Goal: Information Seeking & Learning: Learn about a topic

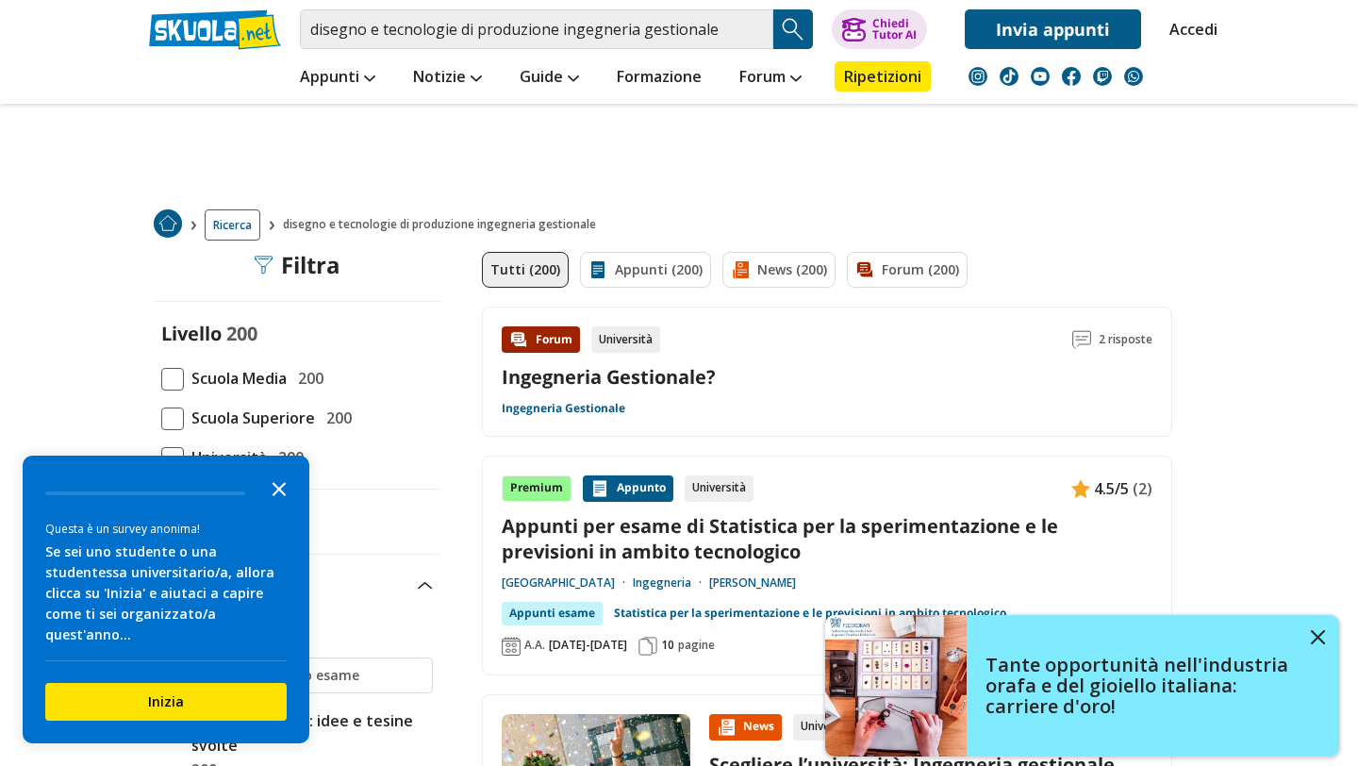
click at [288, 507] on icon "Close the survey" at bounding box center [279, 488] width 38 height 38
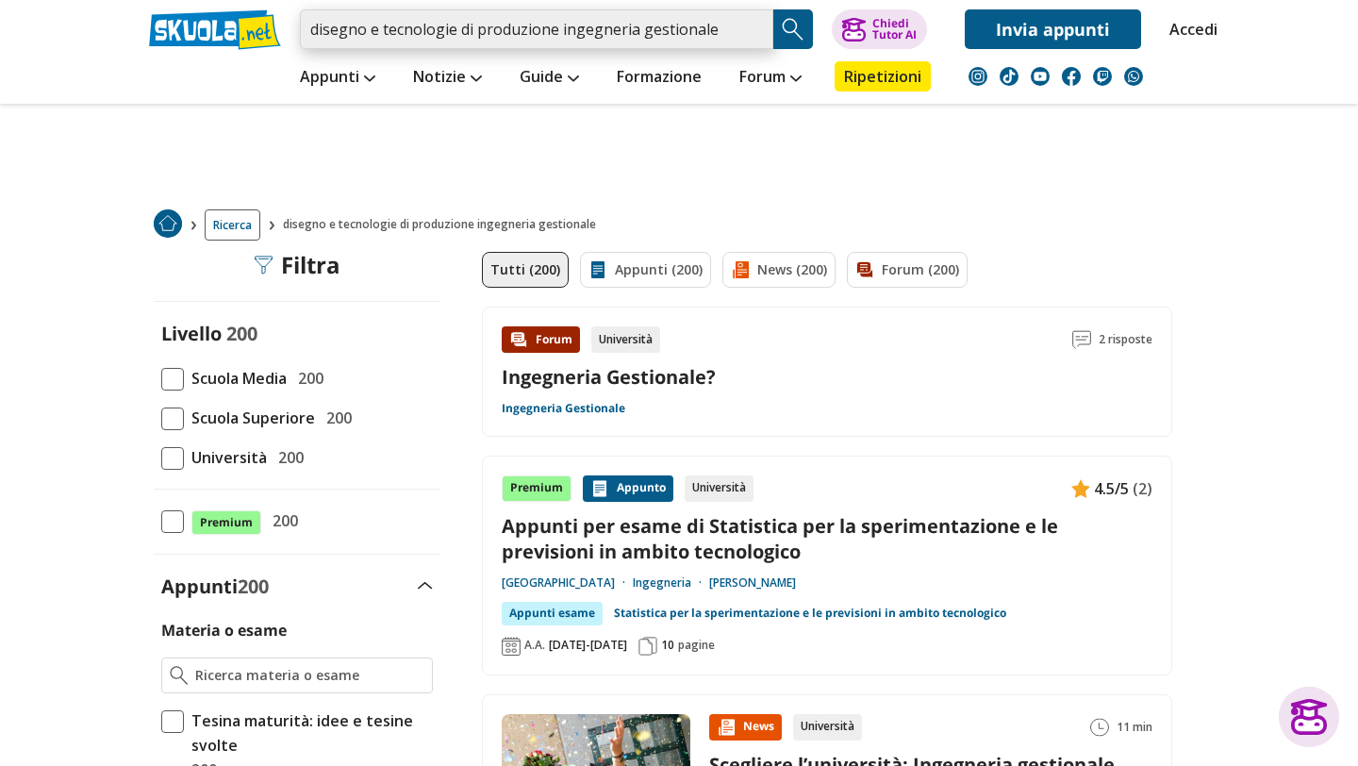
click at [554, 28] on input "disegno e tecnologie di produzione ingegneria gestionale" at bounding box center [537, 29] width 474 height 40
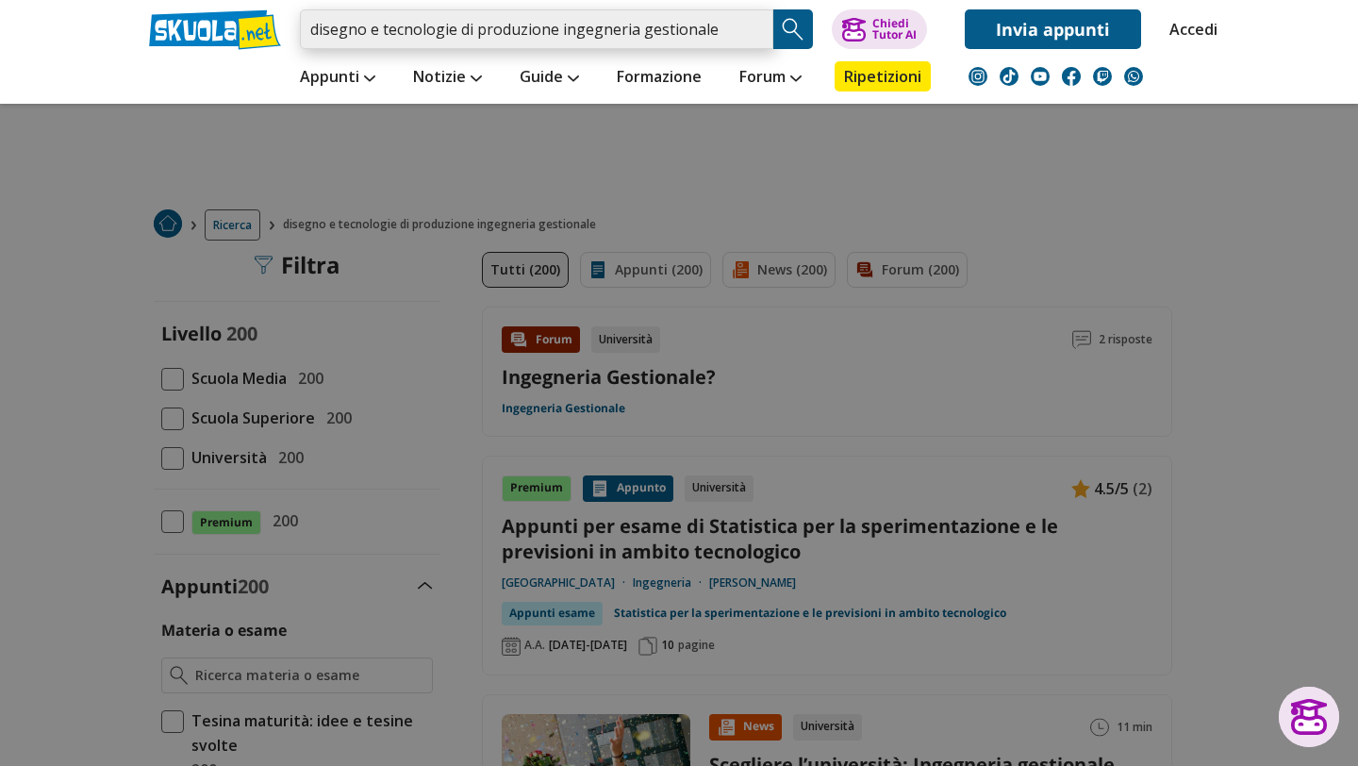
drag, startPoint x: 554, startPoint y: 28, endPoint x: 303, endPoint y: 30, distance: 250.9
click at [301, 31] on input "disegno e tecnologie di produzione ingegneria gestionale" at bounding box center [537, 29] width 474 height 40
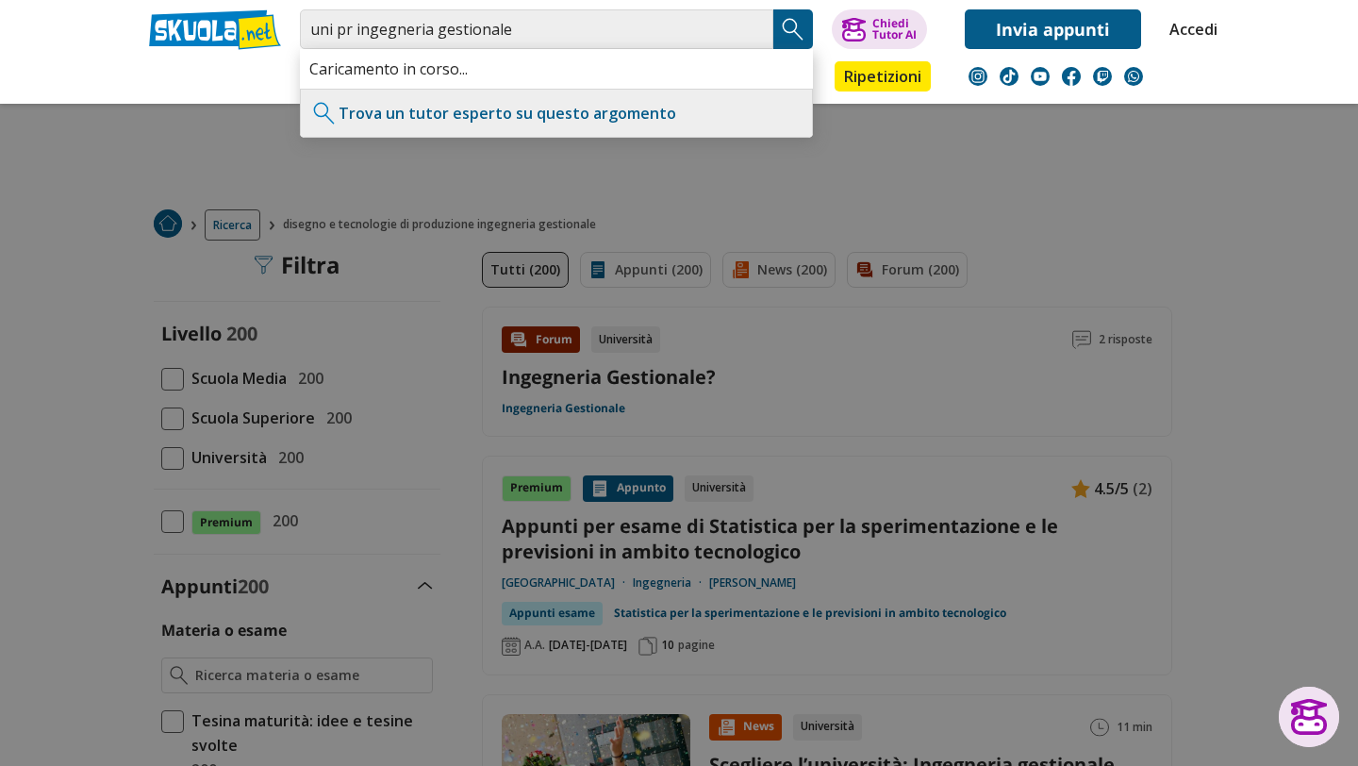
click at [790, 14] on button "Search Button" at bounding box center [793, 29] width 40 height 40
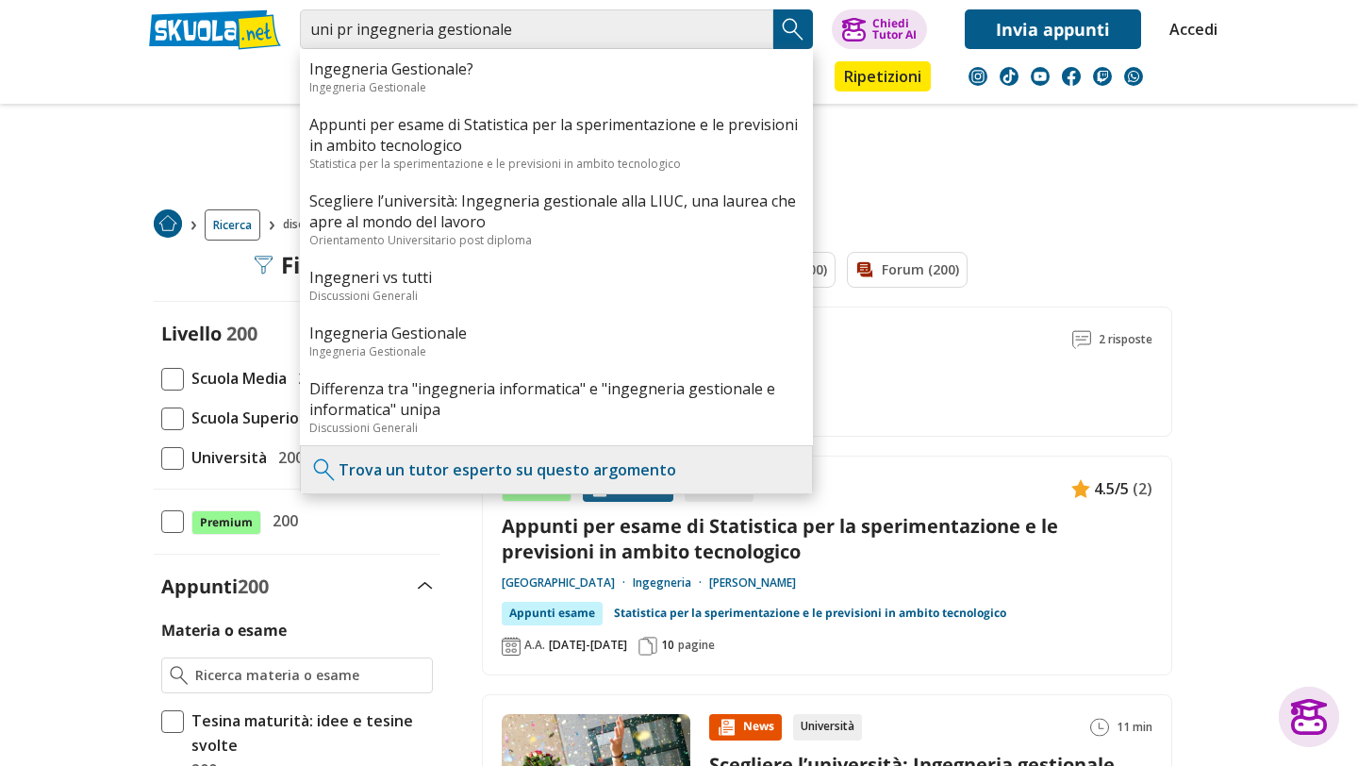
click at [799, 36] on img "Search Button" at bounding box center [793, 29] width 28 height 28
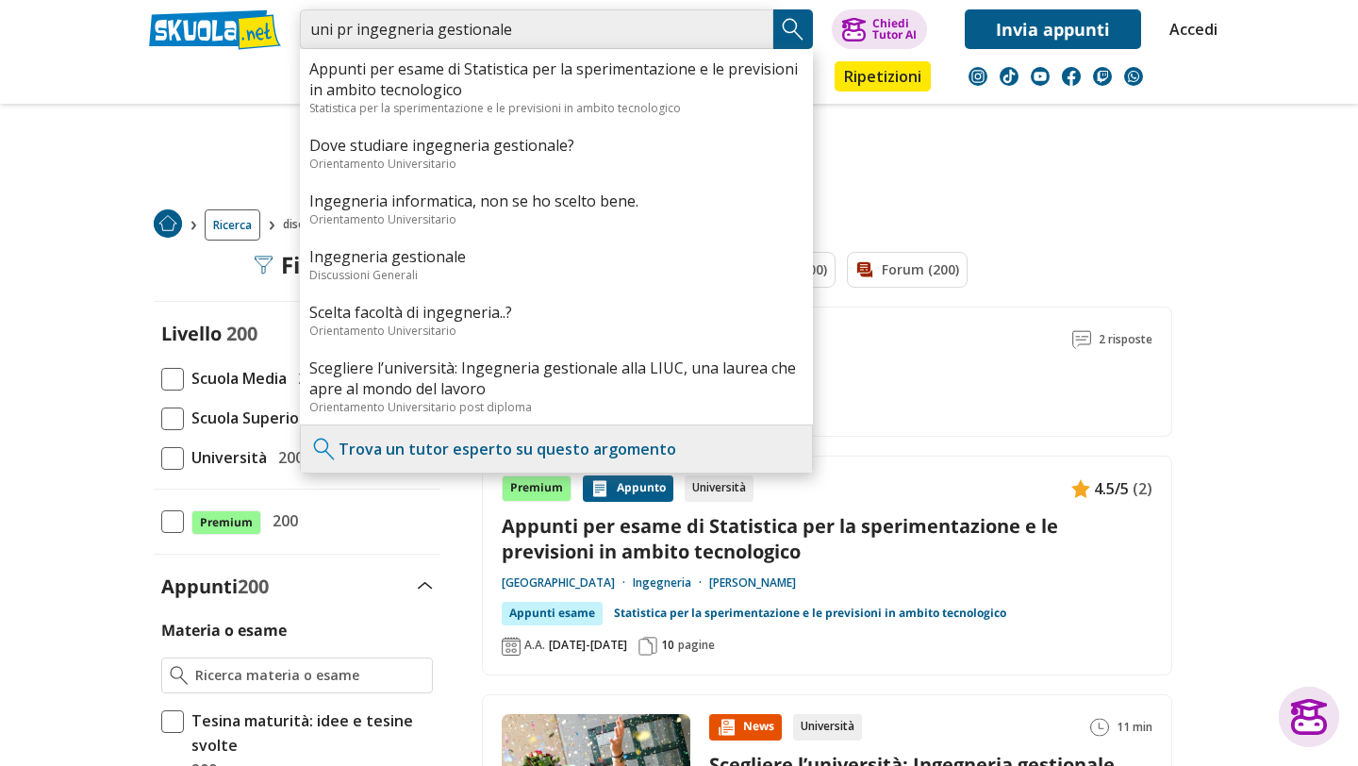
click at [341, 31] on input "uni pr ingegneria gestionale" at bounding box center [537, 29] width 474 height 40
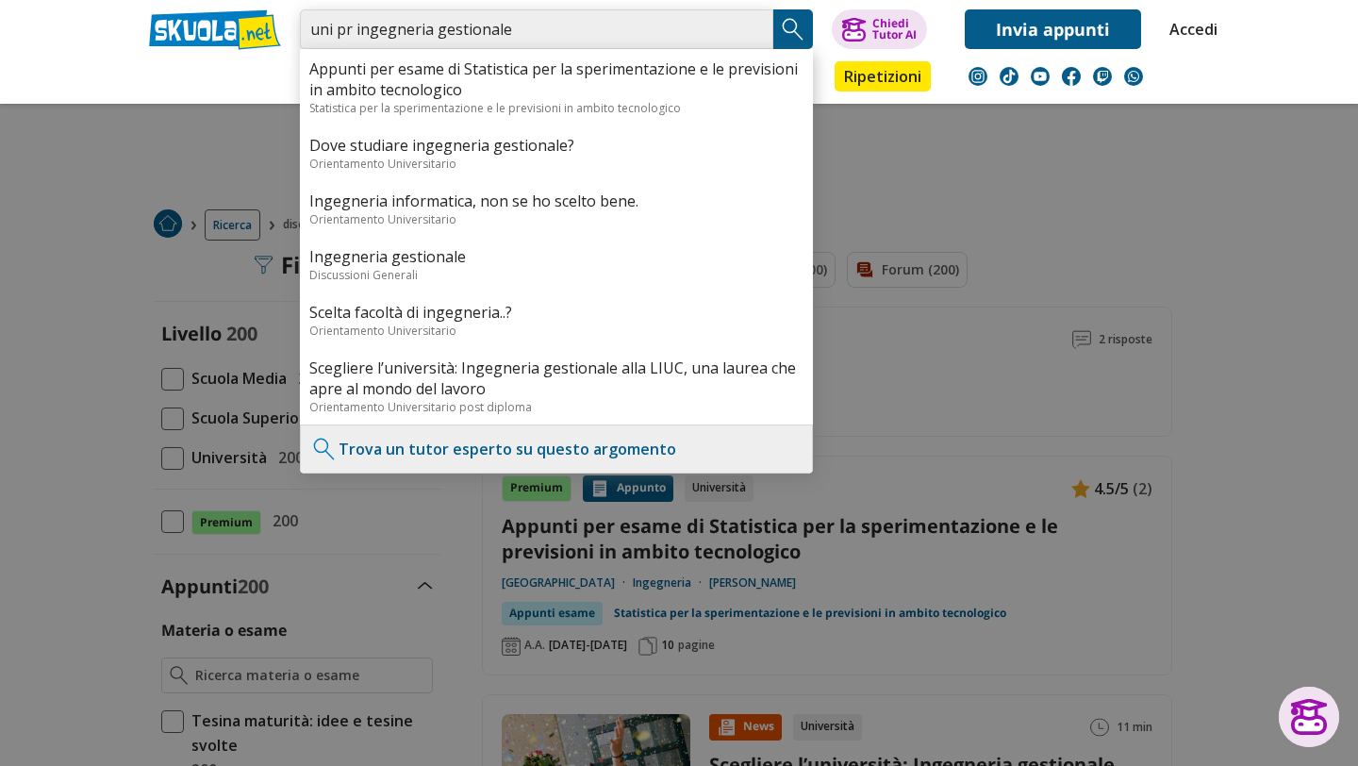
click at [339, 31] on input "uni pr ingegneria gestionale" at bounding box center [537, 29] width 474 height 40
type input "unipr ingegneria gestionale"
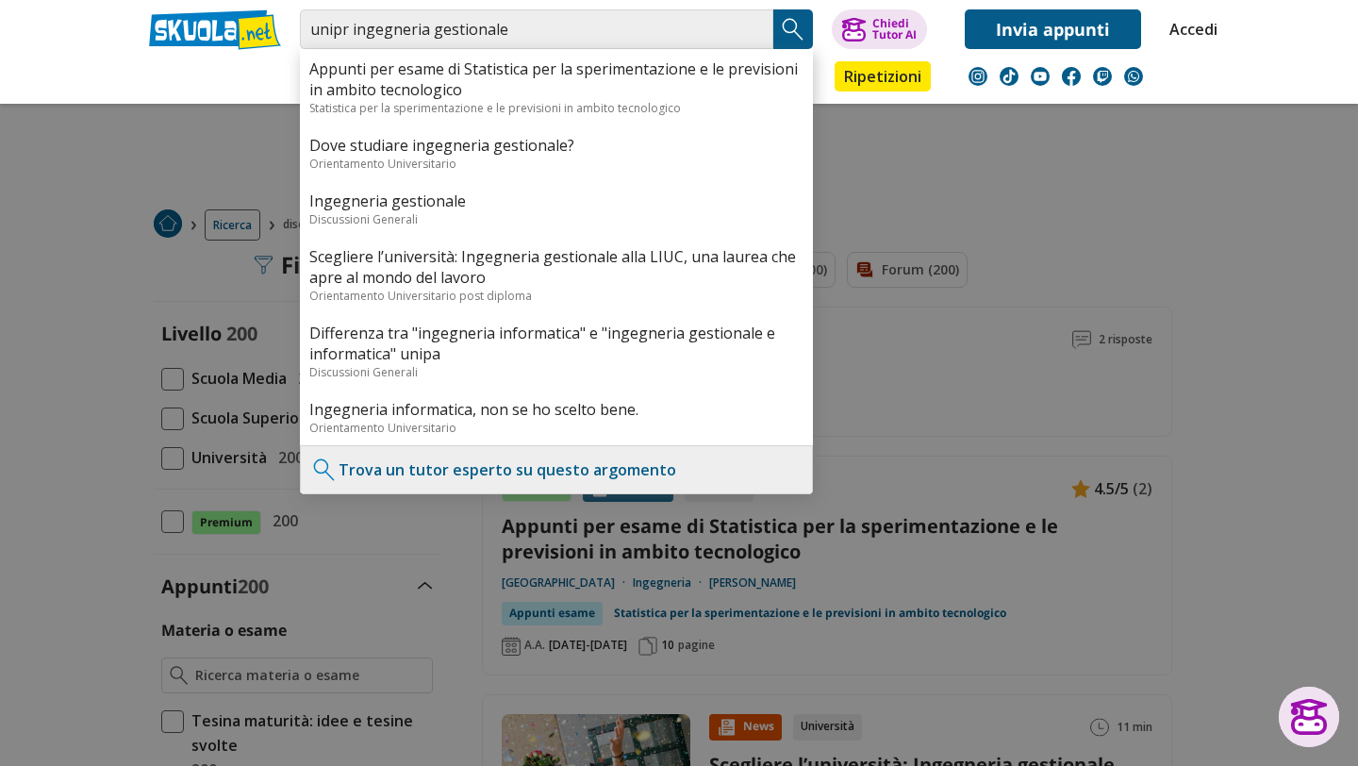
click at [801, 25] on img "Search Button" at bounding box center [793, 29] width 28 height 28
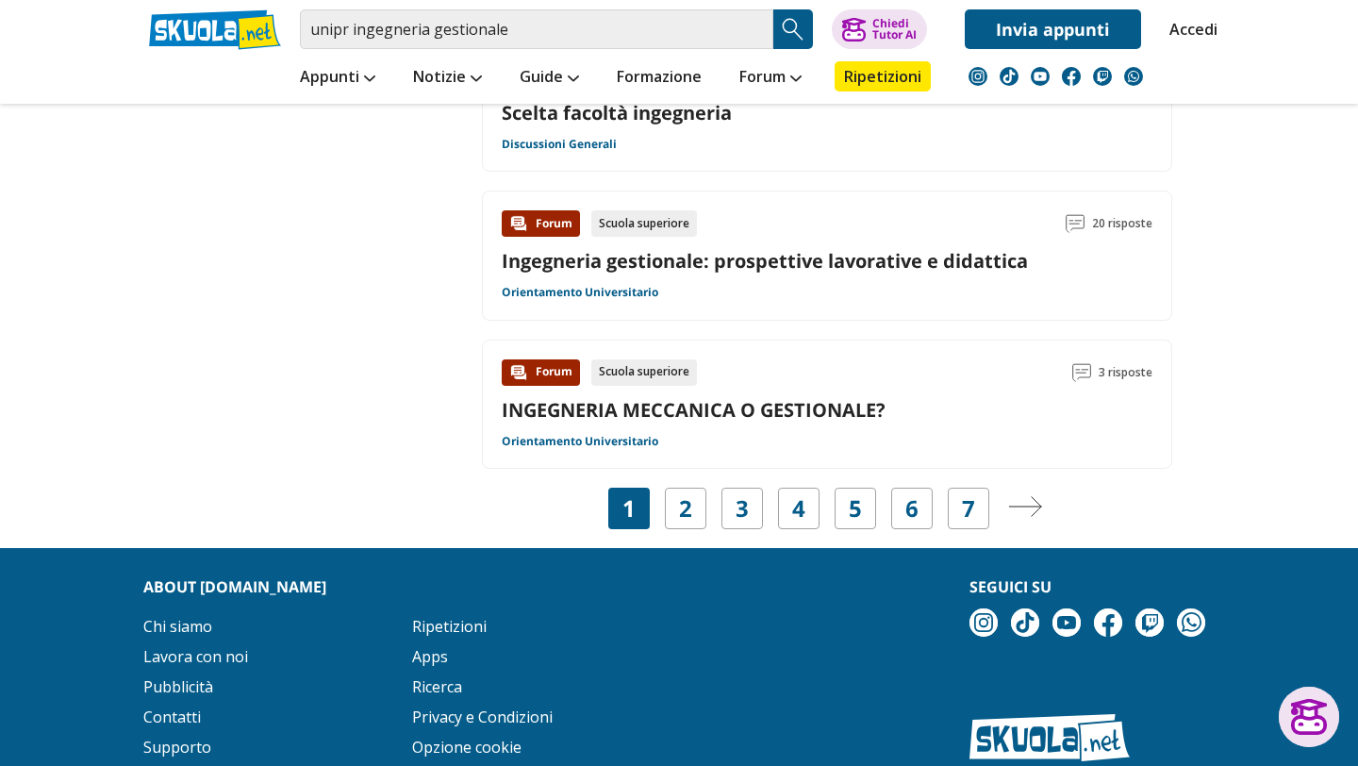
scroll to position [3157, 0]
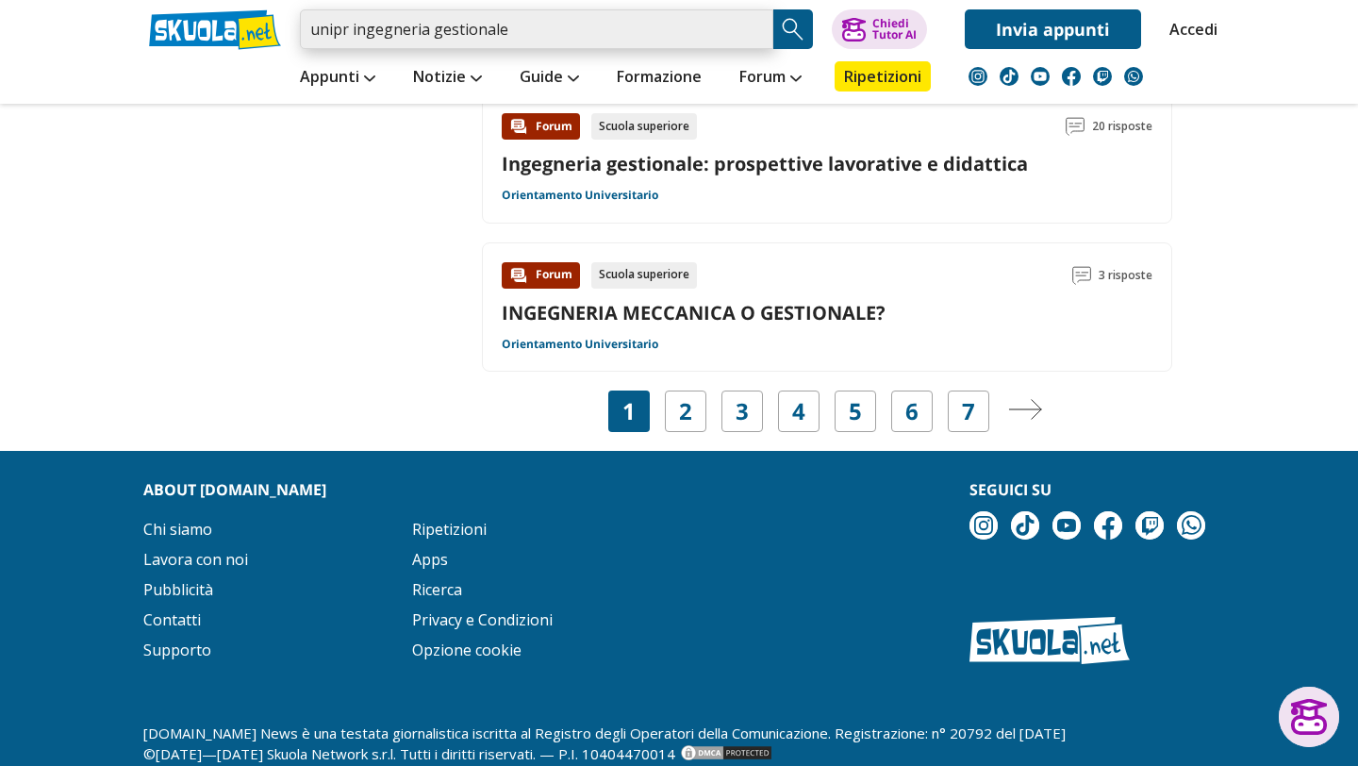
click at [526, 26] on input "unipr ingegneria gestionale" at bounding box center [537, 29] width 474 height 40
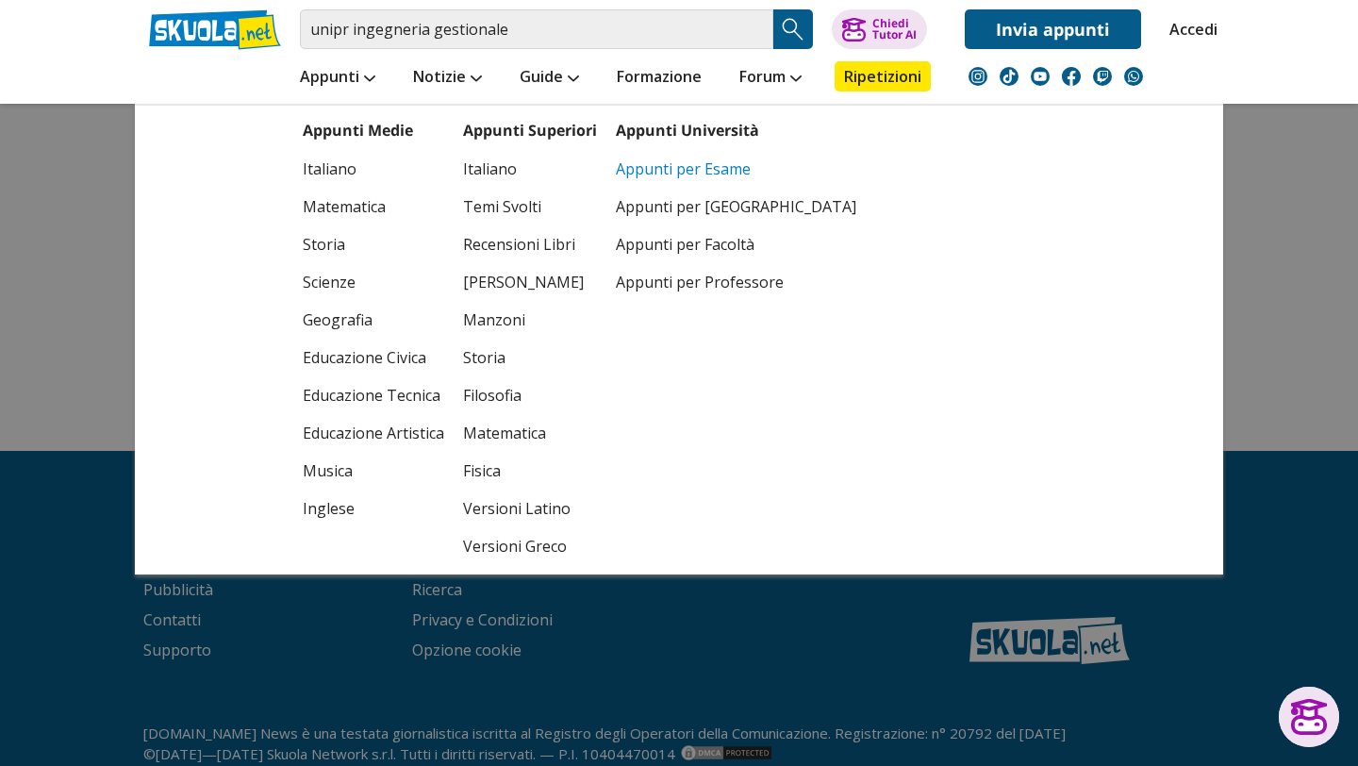
click at [707, 169] on link "Appunti per Esame" at bounding box center [736, 169] width 241 height 38
